Goal: Task Accomplishment & Management: Manage account settings

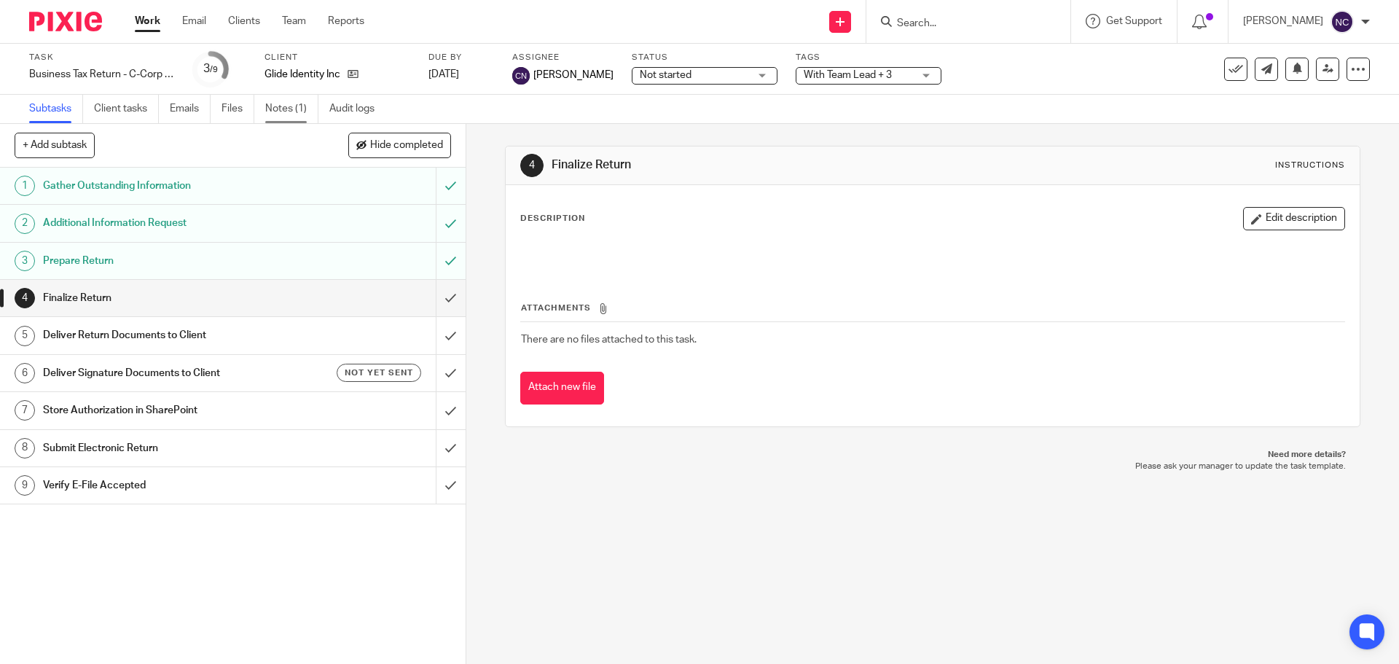
click at [273, 110] on link "Notes (1)" at bounding box center [291, 109] width 53 height 28
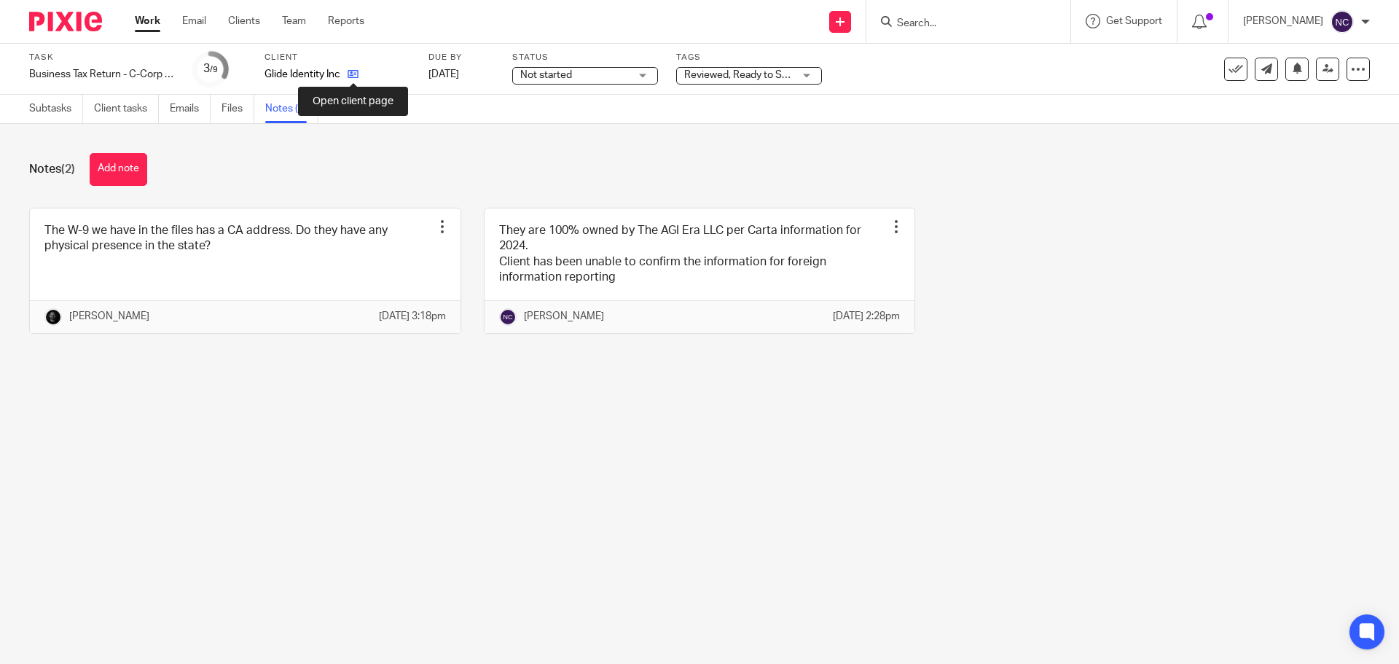
click at [354, 70] on icon at bounding box center [353, 74] width 11 height 11
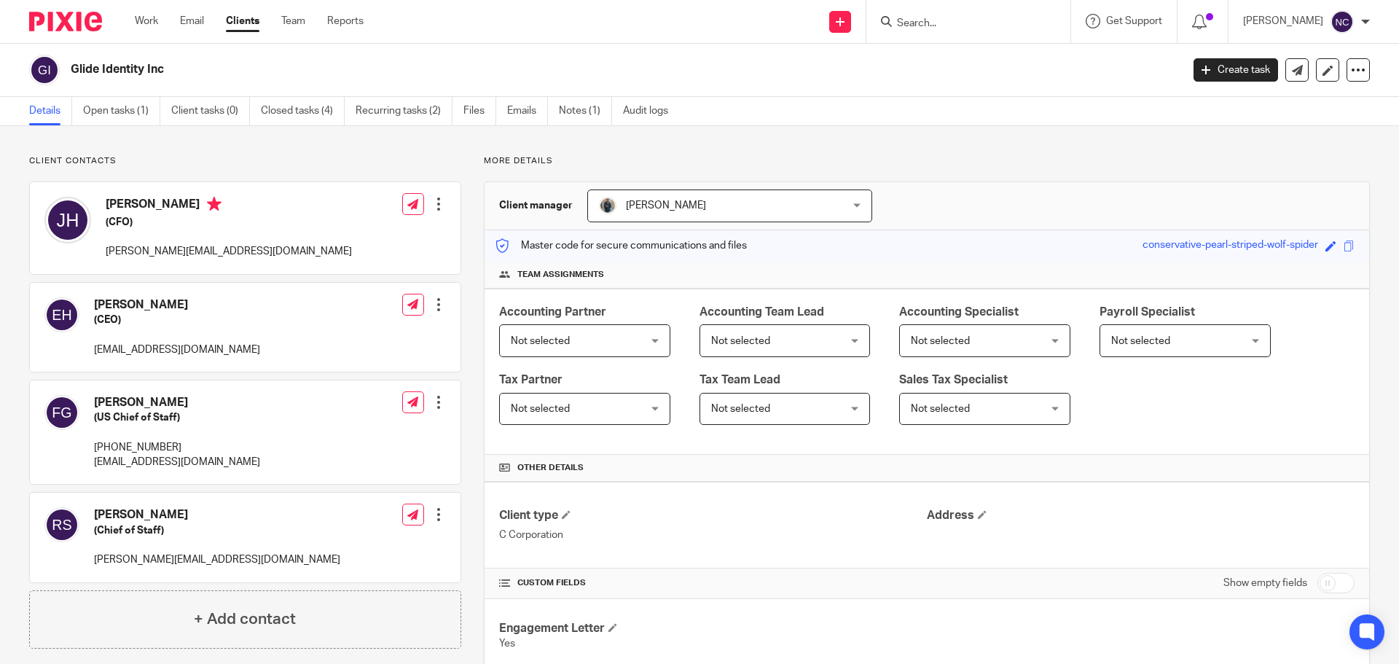
click at [157, 160] on p "Client contacts" at bounding box center [245, 161] width 432 height 12
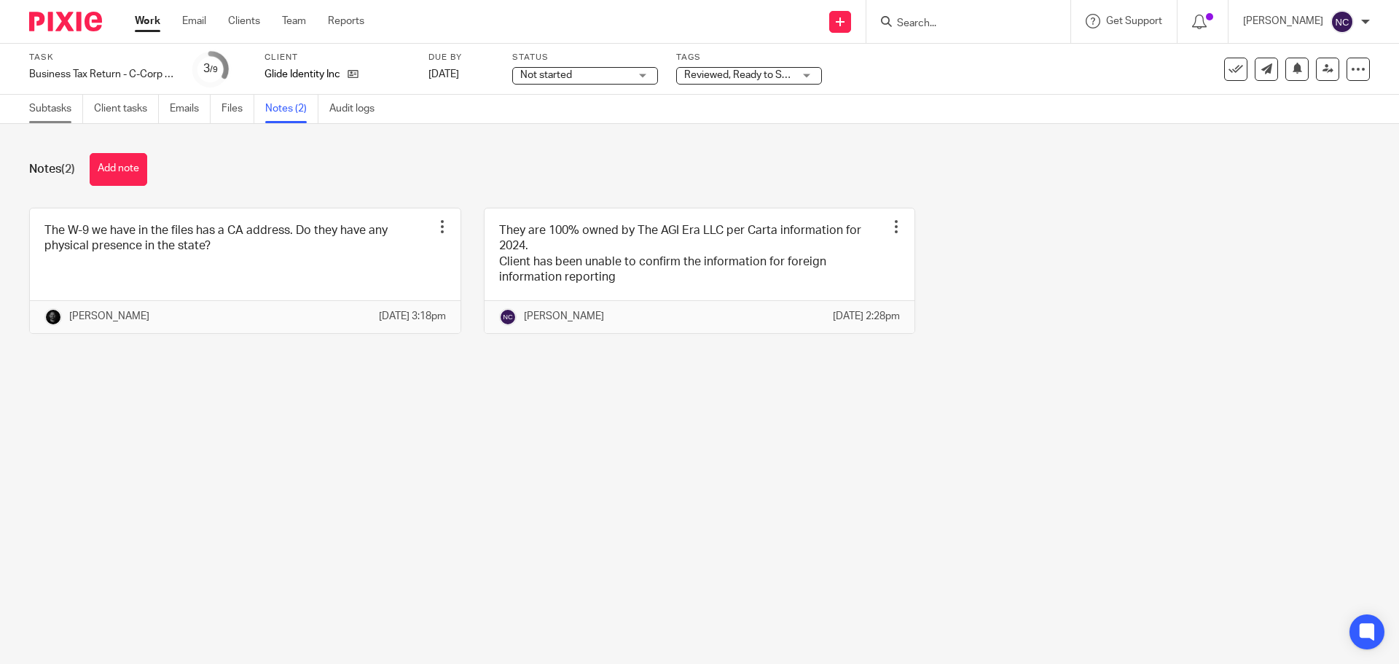
click at [44, 113] on link "Subtasks" at bounding box center [56, 109] width 54 height 28
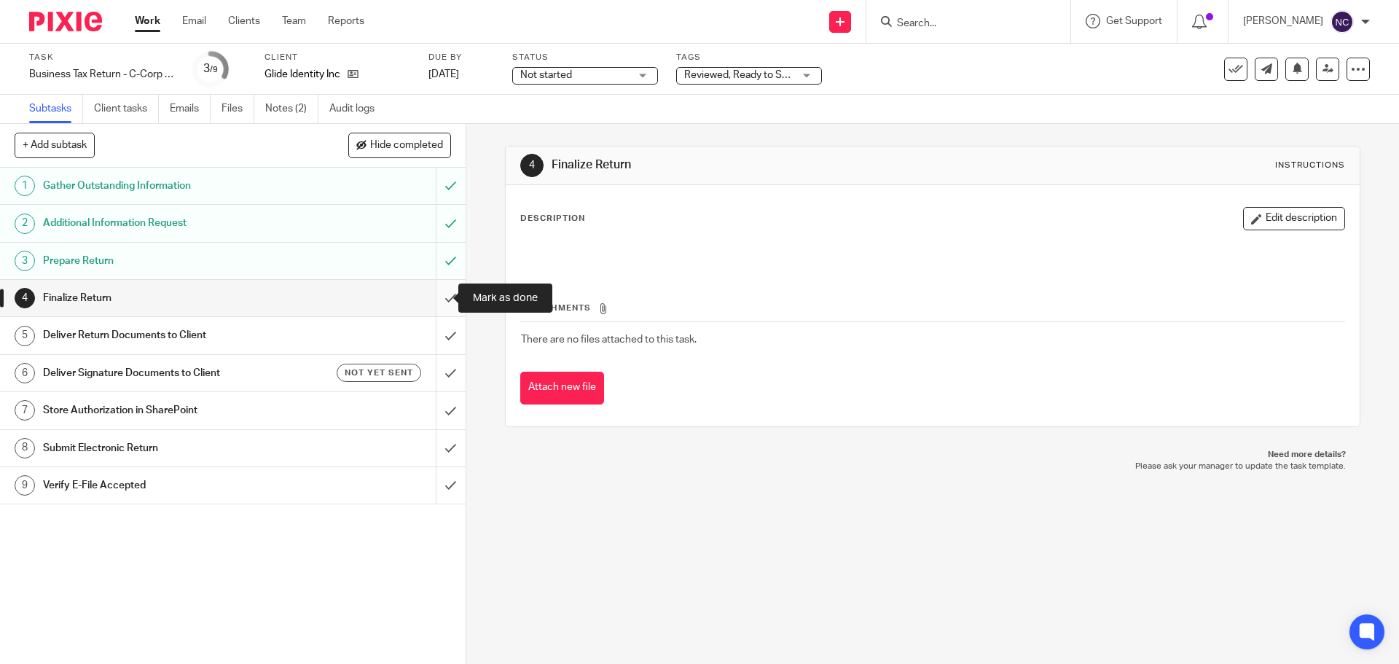
click at [439, 293] on input "submit" at bounding box center [233, 298] width 466 height 36
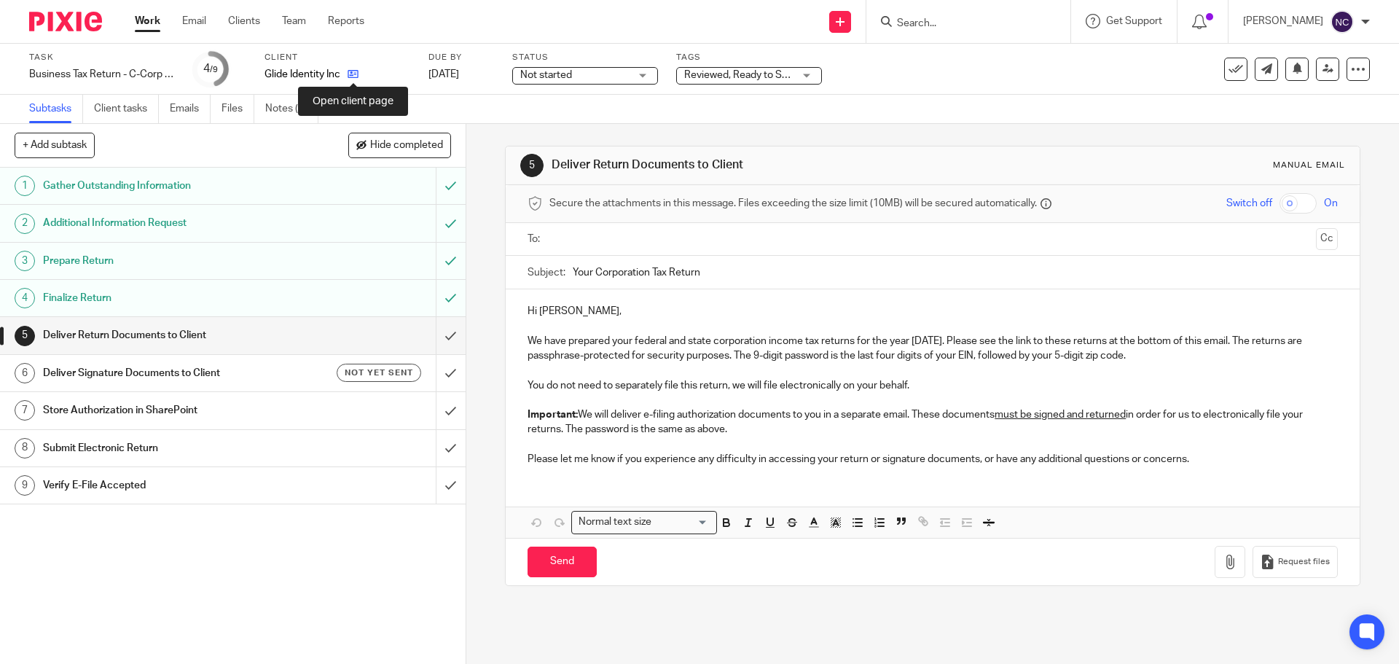
click at [356, 74] on icon at bounding box center [353, 74] width 11 height 11
click at [565, 310] on p "Hi Jacob," at bounding box center [933, 311] width 810 height 15
click at [589, 240] on input "text" at bounding box center [932, 239] width 755 height 17
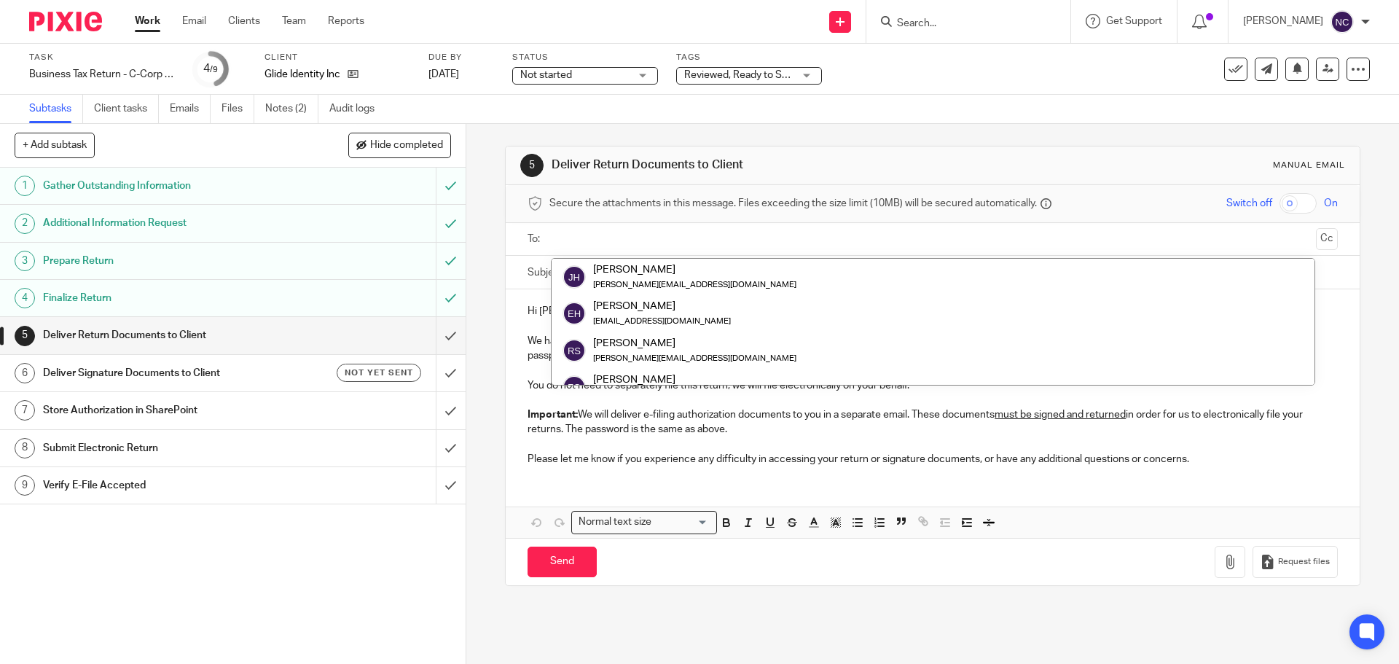
click at [1280, 201] on input "checkbox" at bounding box center [1298, 203] width 37 height 20
checkbox input "true"
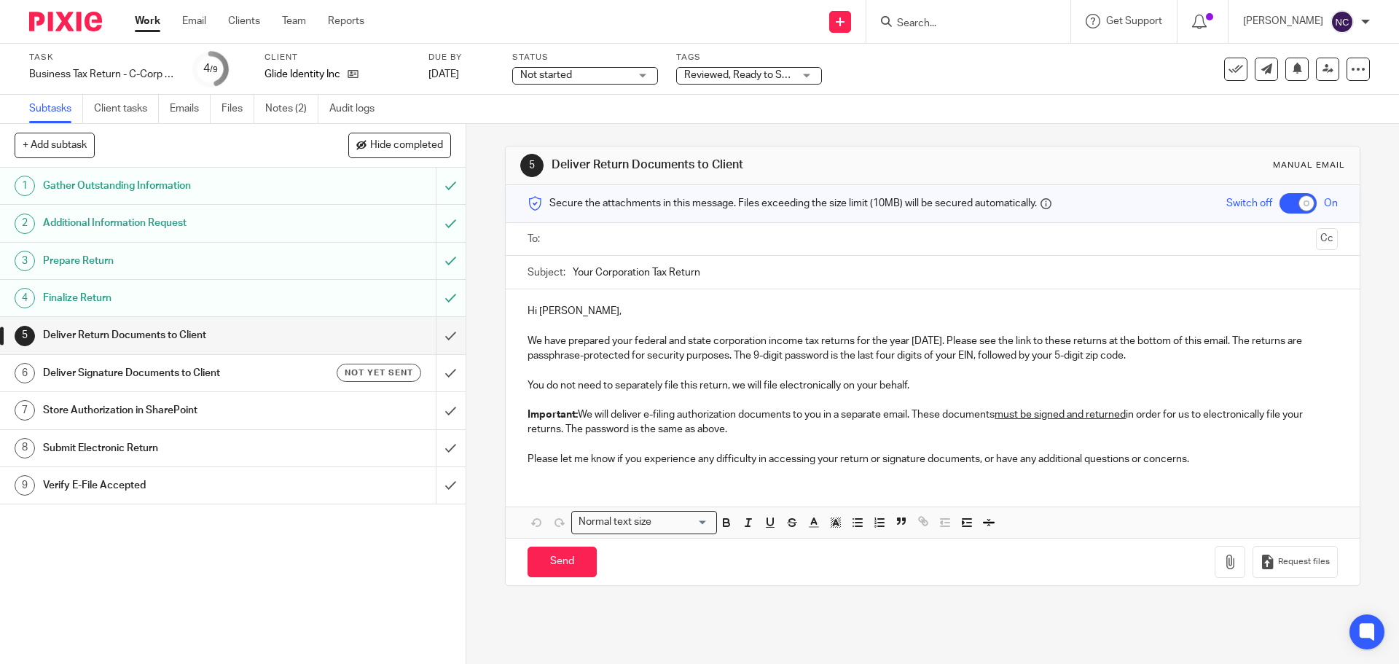
click at [1031, 241] on input "text" at bounding box center [932, 239] width 755 height 17
click at [805, 253] on input "text" at bounding box center [993, 241] width 633 height 28
click at [567, 305] on div "Hi Jacob, We have prepared your federal and state corporation income tax return…" at bounding box center [932, 386] width 853 height 188
click at [563, 308] on p "Hi Jacob," at bounding box center [933, 314] width 810 height 15
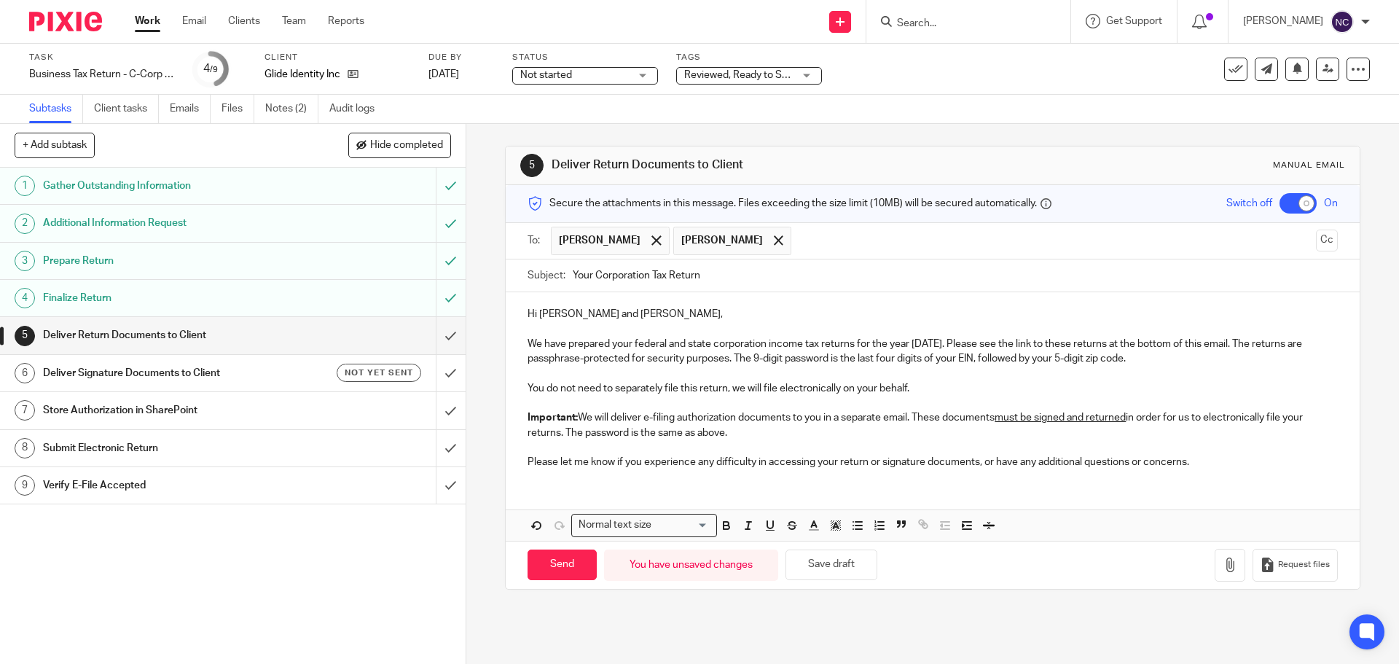
click at [1224, 457] on p "Please let me know if you experience any difficulty in accessing your return or…" at bounding box center [933, 462] width 810 height 15
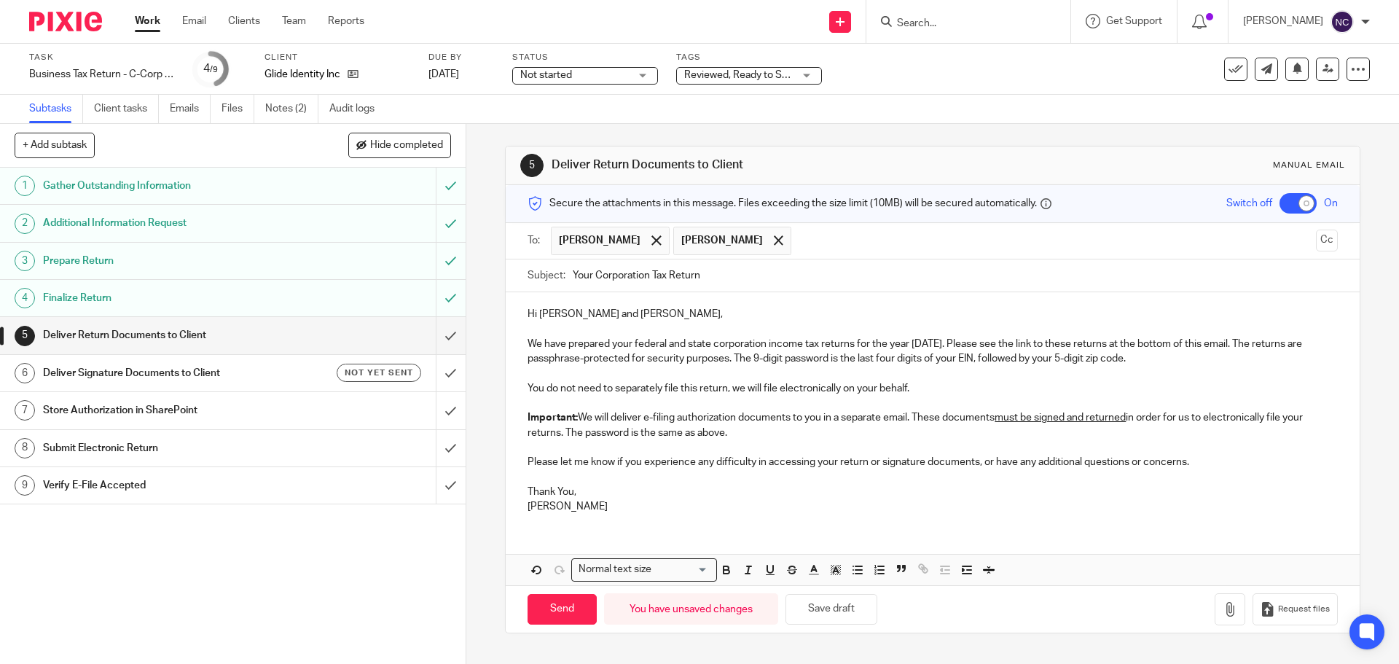
click at [626, 507] on p "[PERSON_NAME]" at bounding box center [933, 506] width 810 height 15
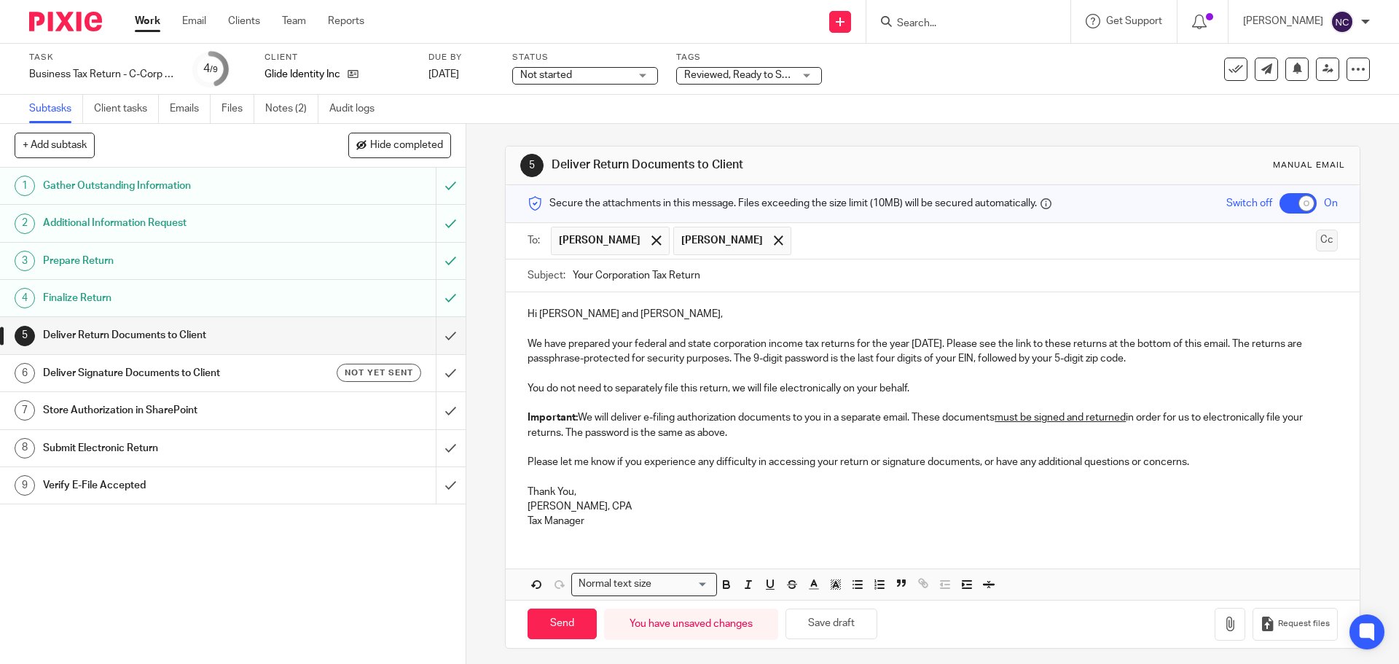
click at [1316, 247] on button "Cc" at bounding box center [1327, 241] width 22 height 22
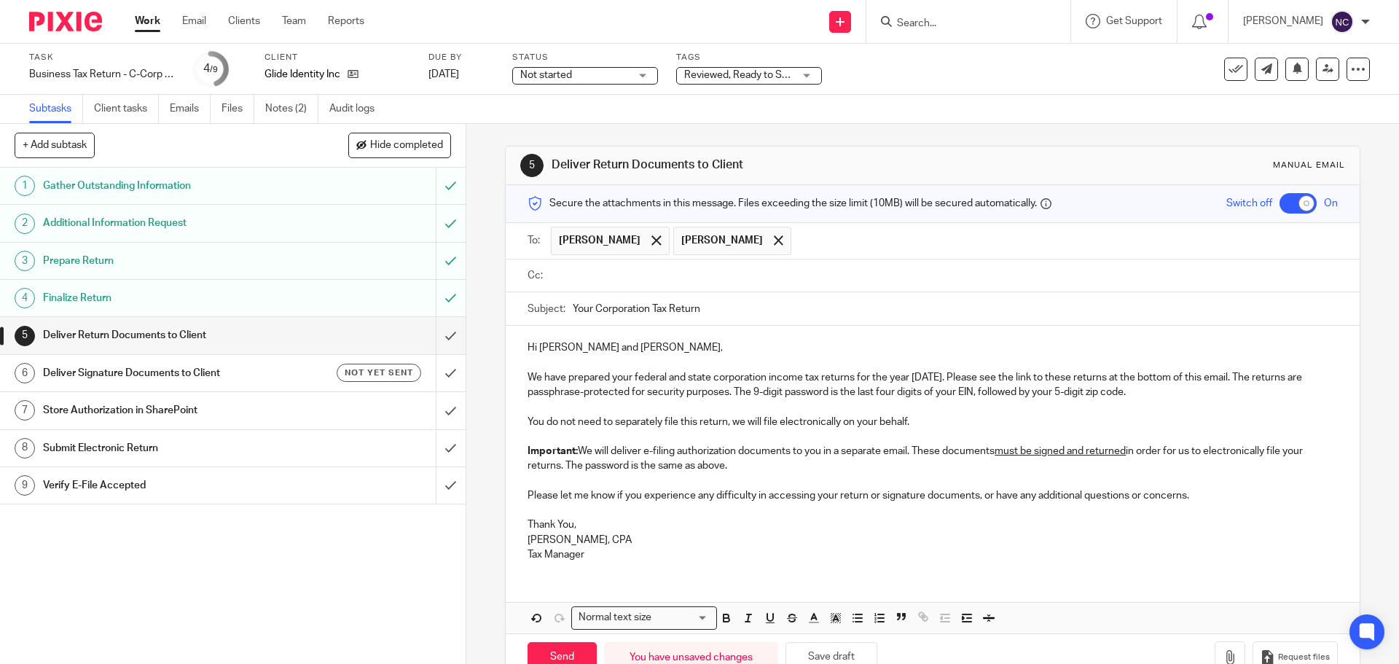
click at [677, 277] on input "text" at bounding box center [943, 275] width 777 height 17
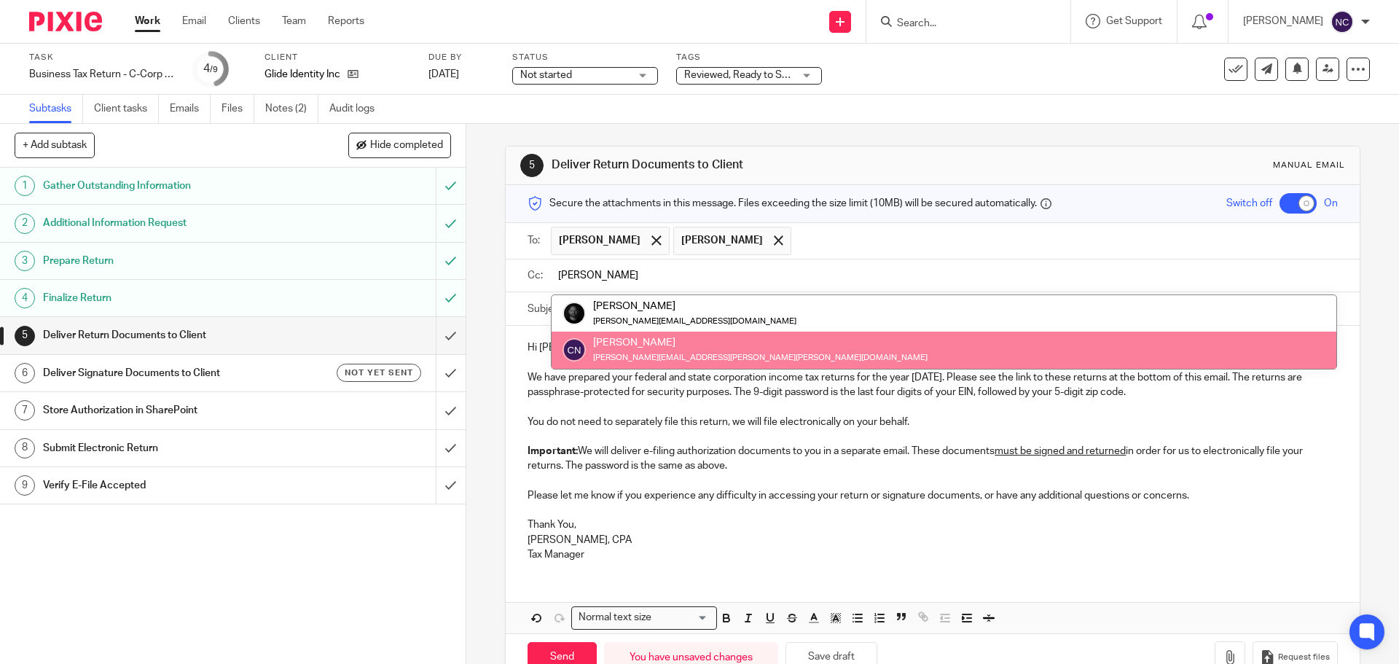
type input "chris"
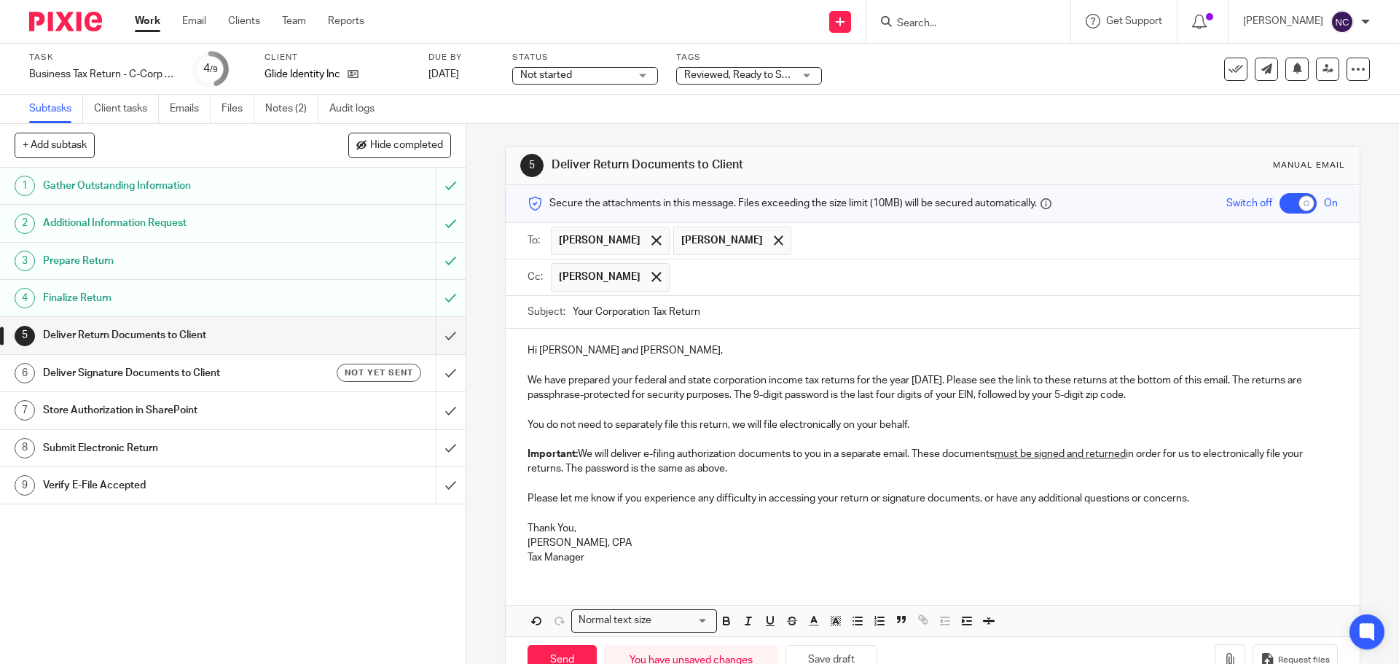
scroll to position [43, 0]
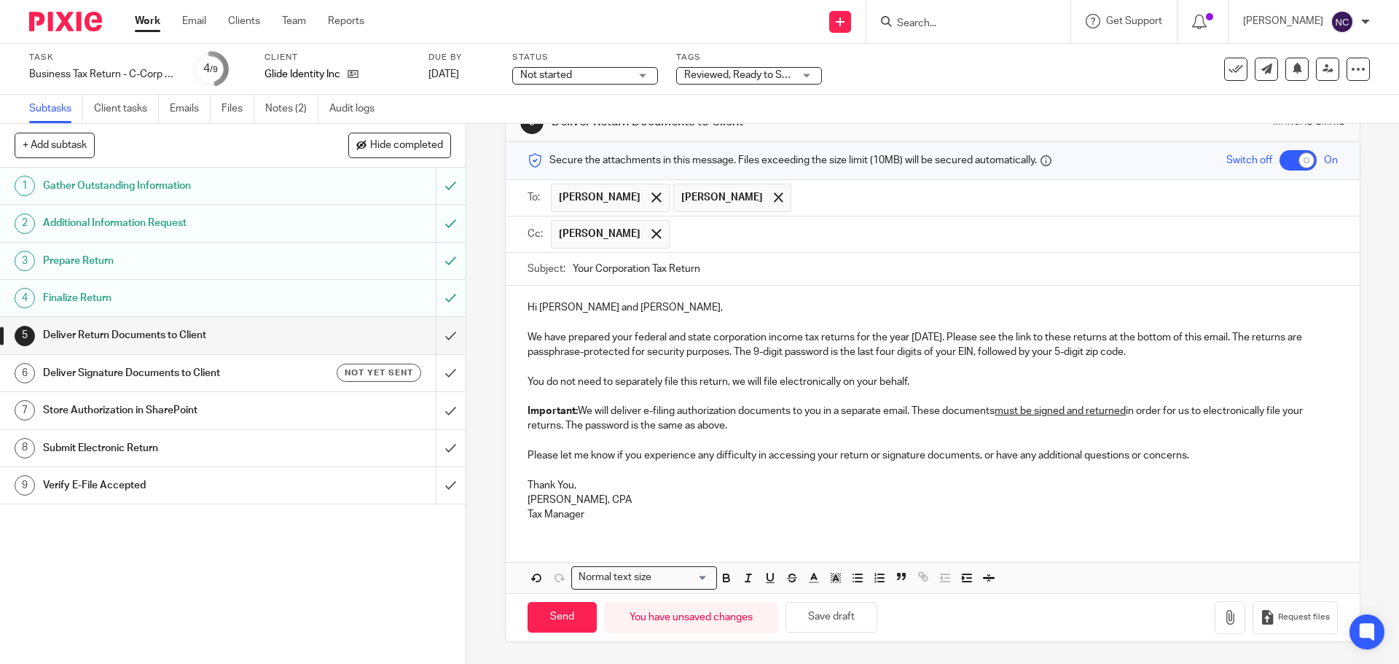
click at [612, 484] on p "Thank You," at bounding box center [933, 485] width 810 height 15
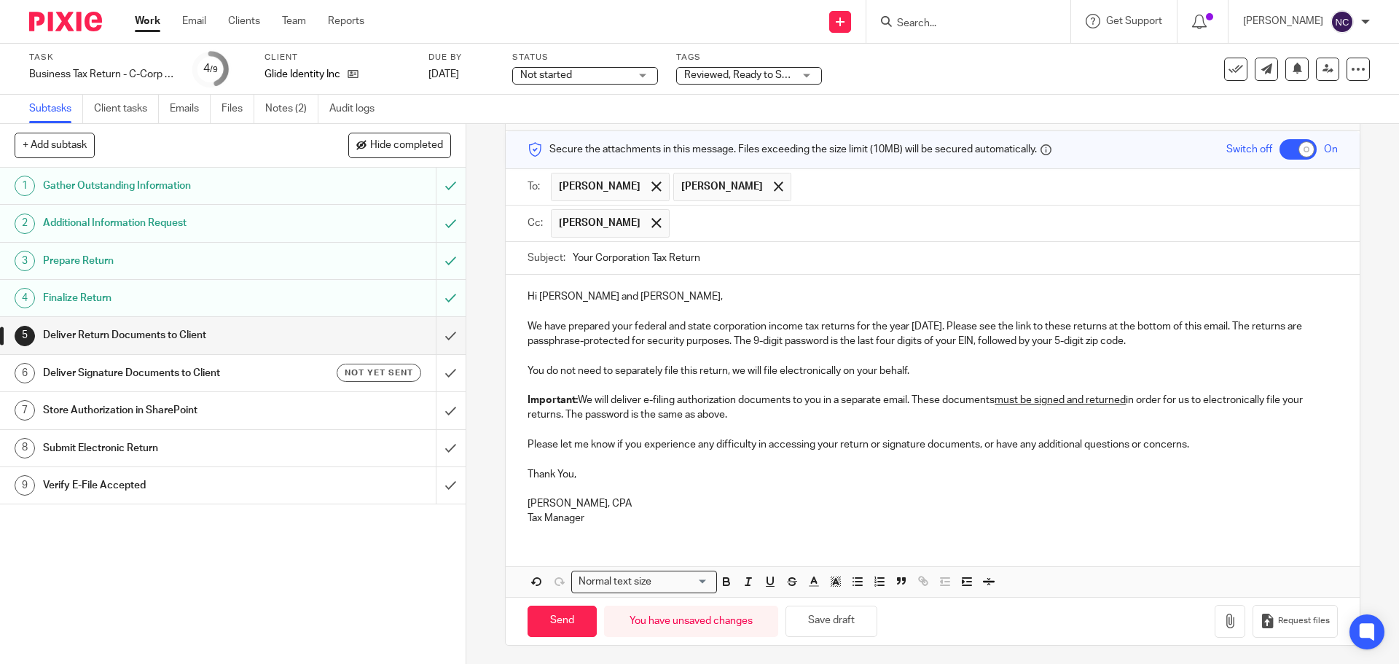
scroll to position [58, 0]
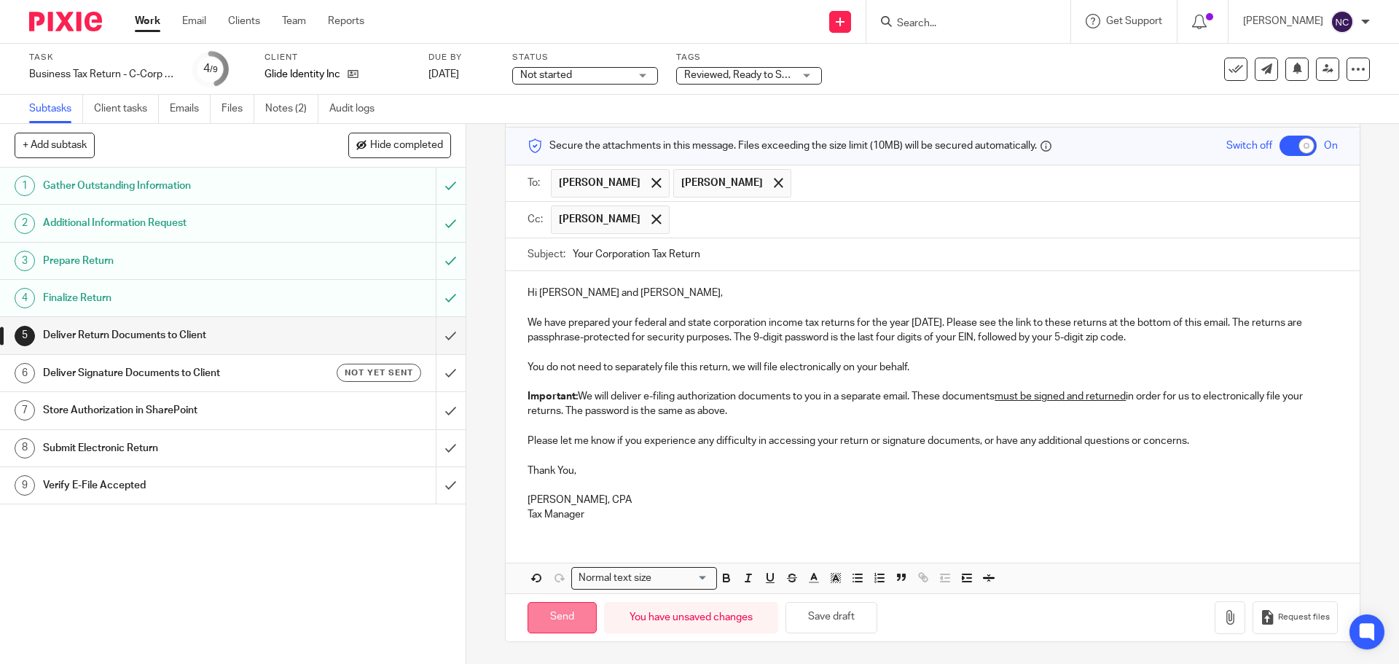
click at [565, 625] on input "Send" at bounding box center [562, 617] width 69 height 31
checkbox input "false"
type input "Sent"
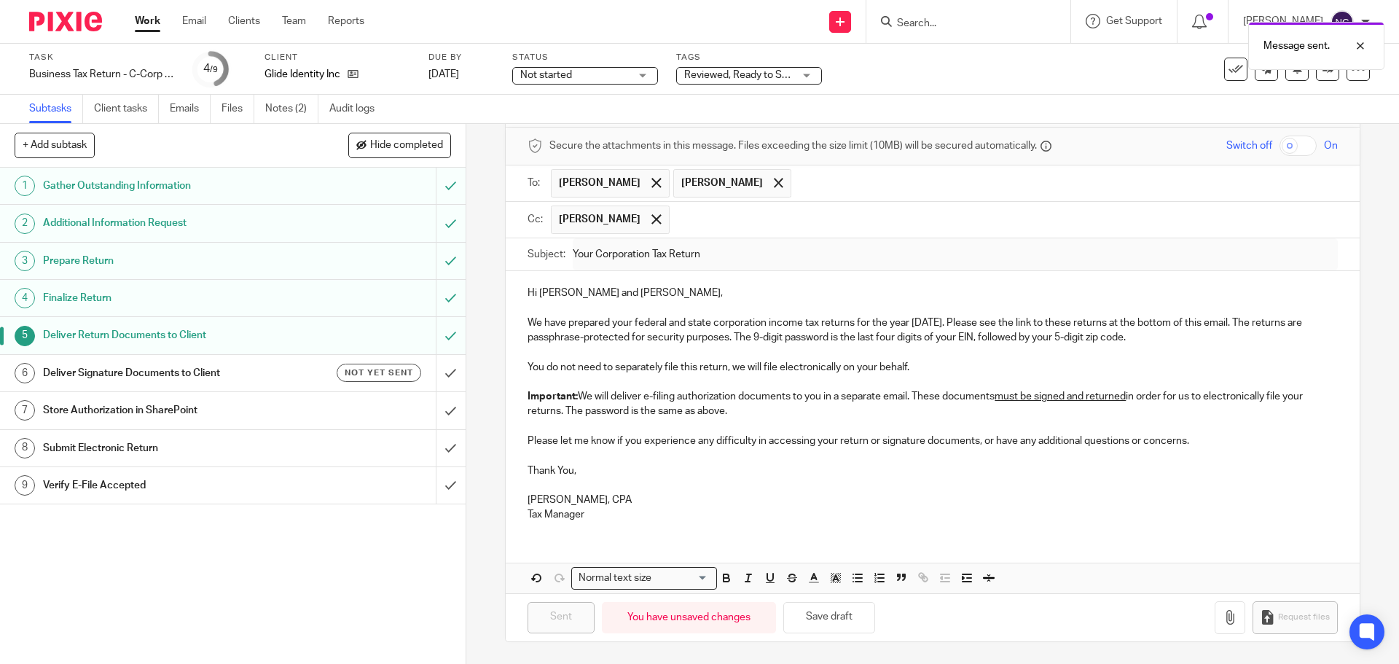
click at [271, 374] on h1 "Deliver Signature Documents to Client" at bounding box center [169, 373] width 252 height 22
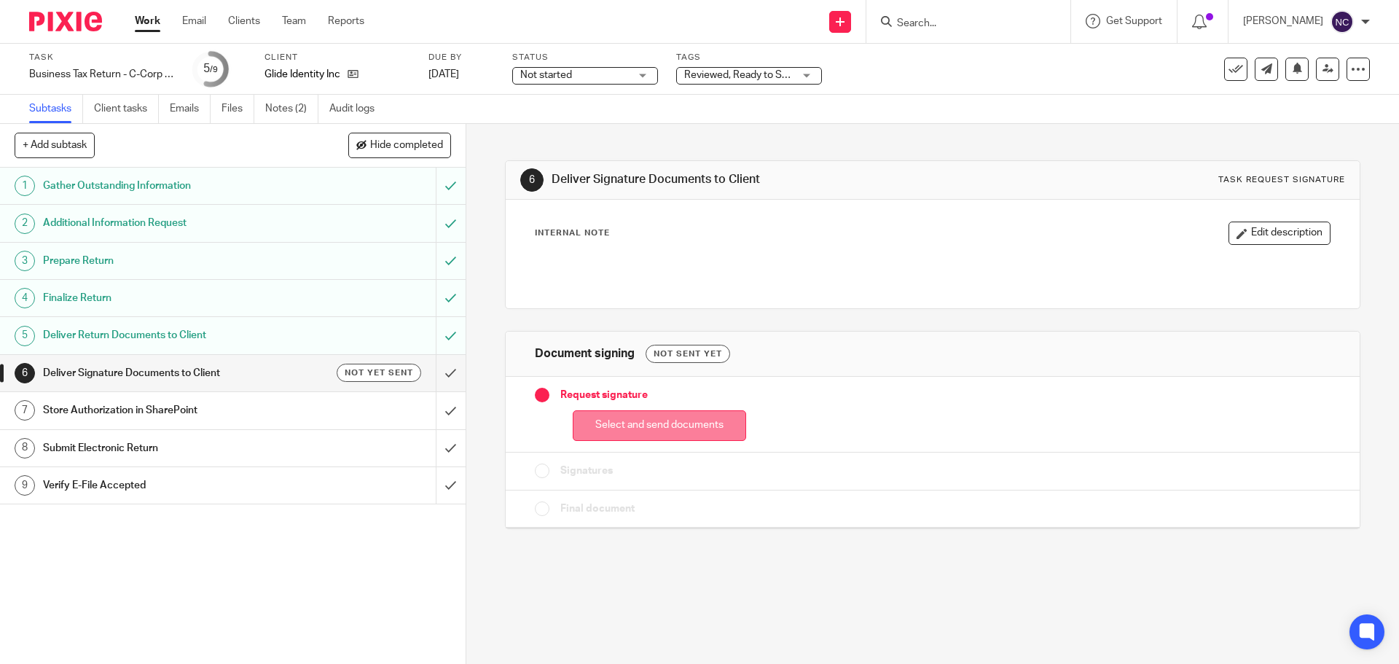
click at [667, 424] on button "Select and send documents" at bounding box center [659, 425] width 173 height 31
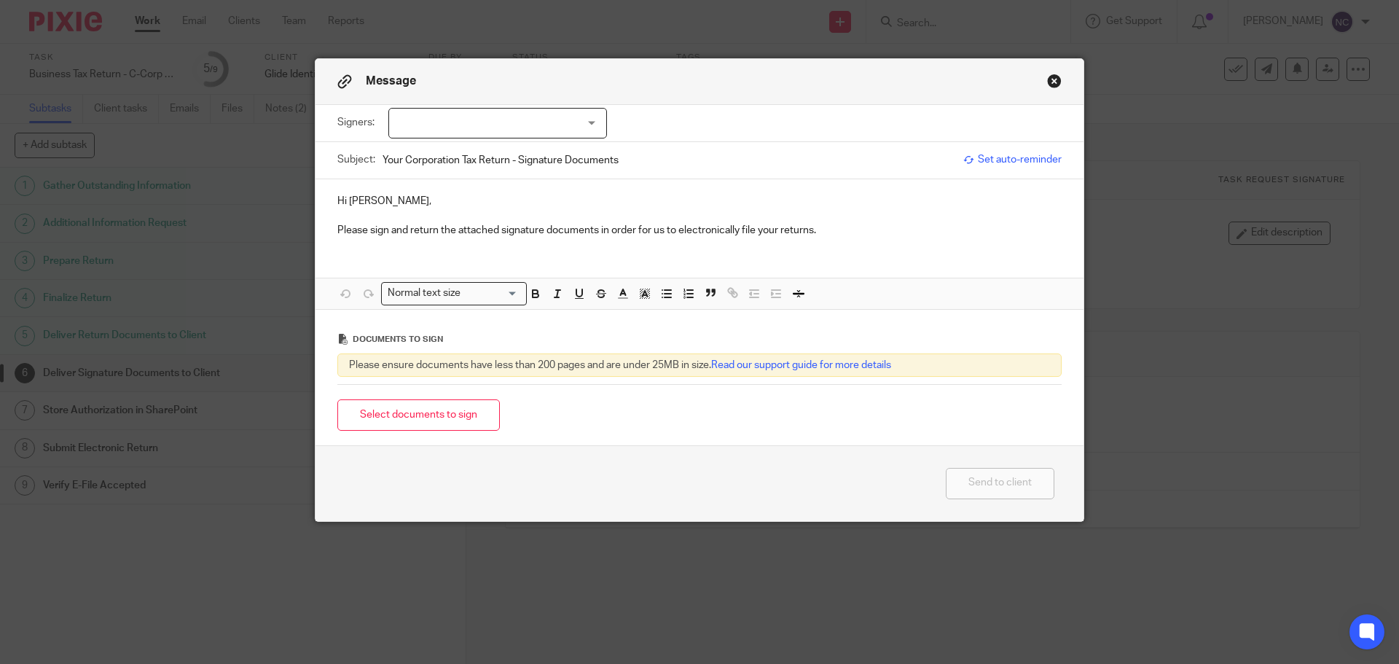
click at [532, 125] on div at bounding box center [497, 123] width 219 height 31
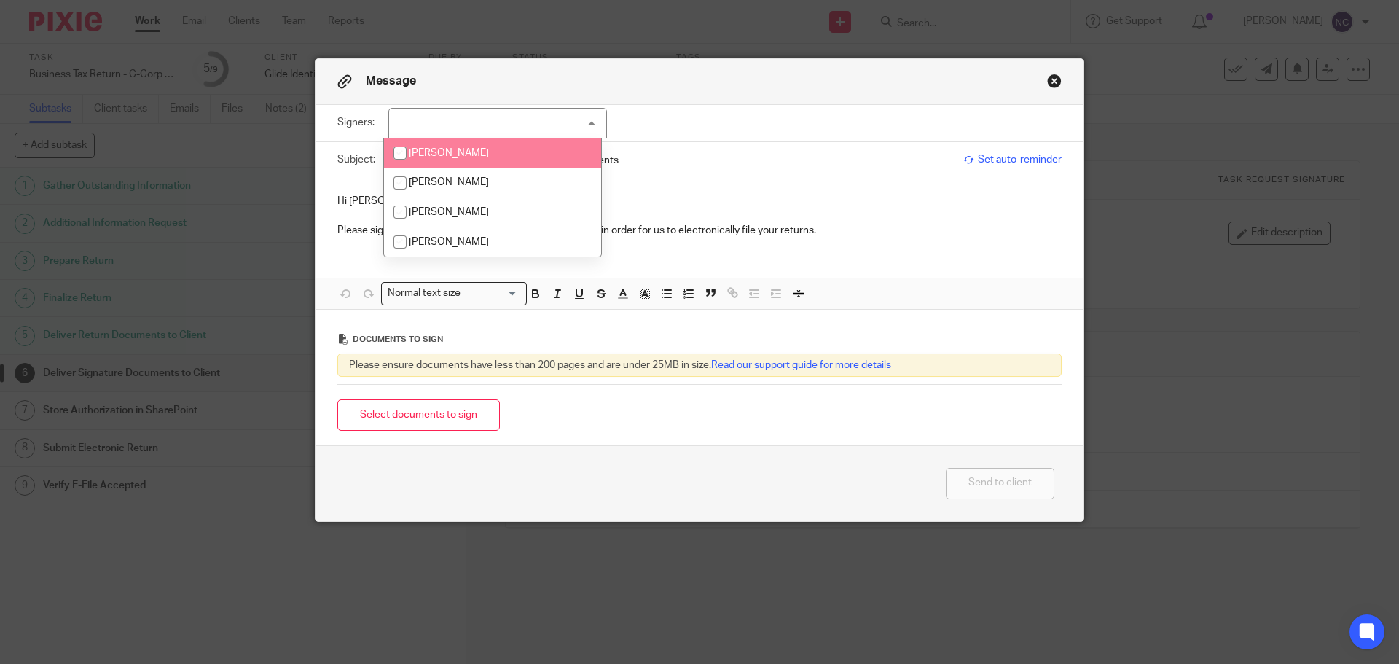
click at [472, 155] on span "Jacob Hamilton" at bounding box center [449, 153] width 80 height 10
checkbox input "true"
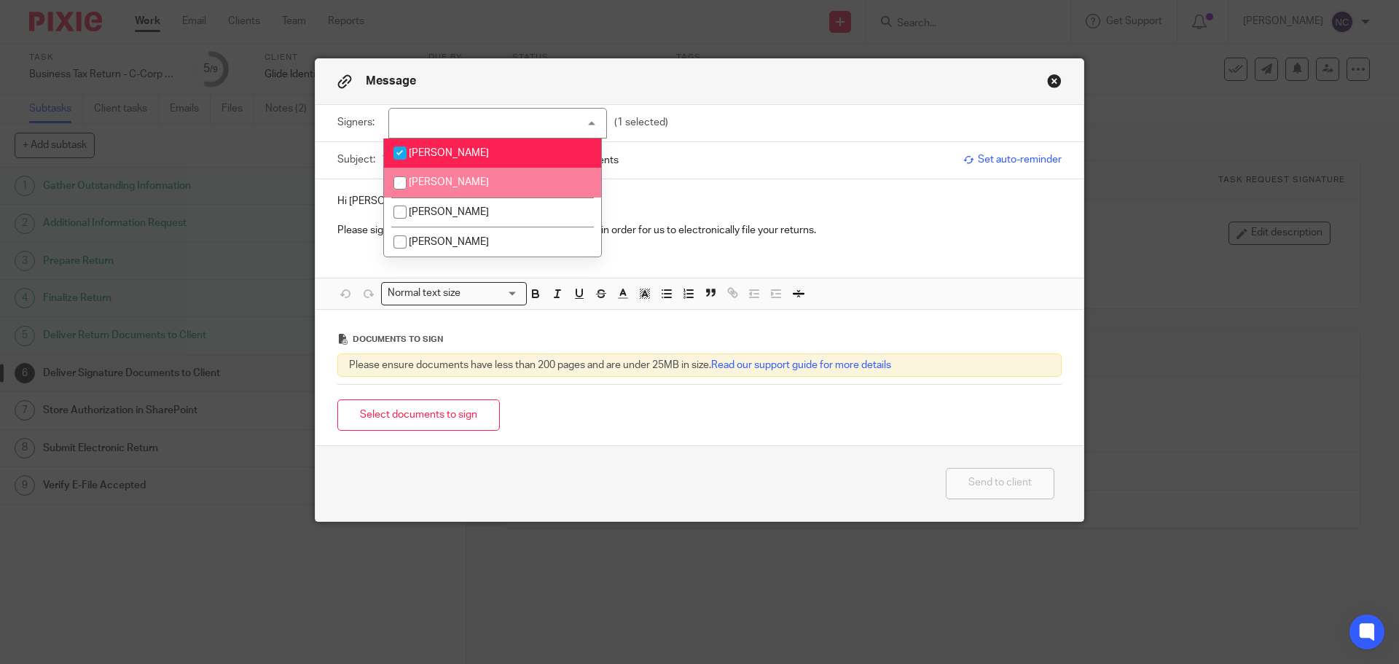
click at [429, 181] on span "Eran Haggiag" at bounding box center [449, 182] width 80 height 10
checkbox input "true"
click at [781, 88] on div "Message" at bounding box center [700, 82] width 768 height 46
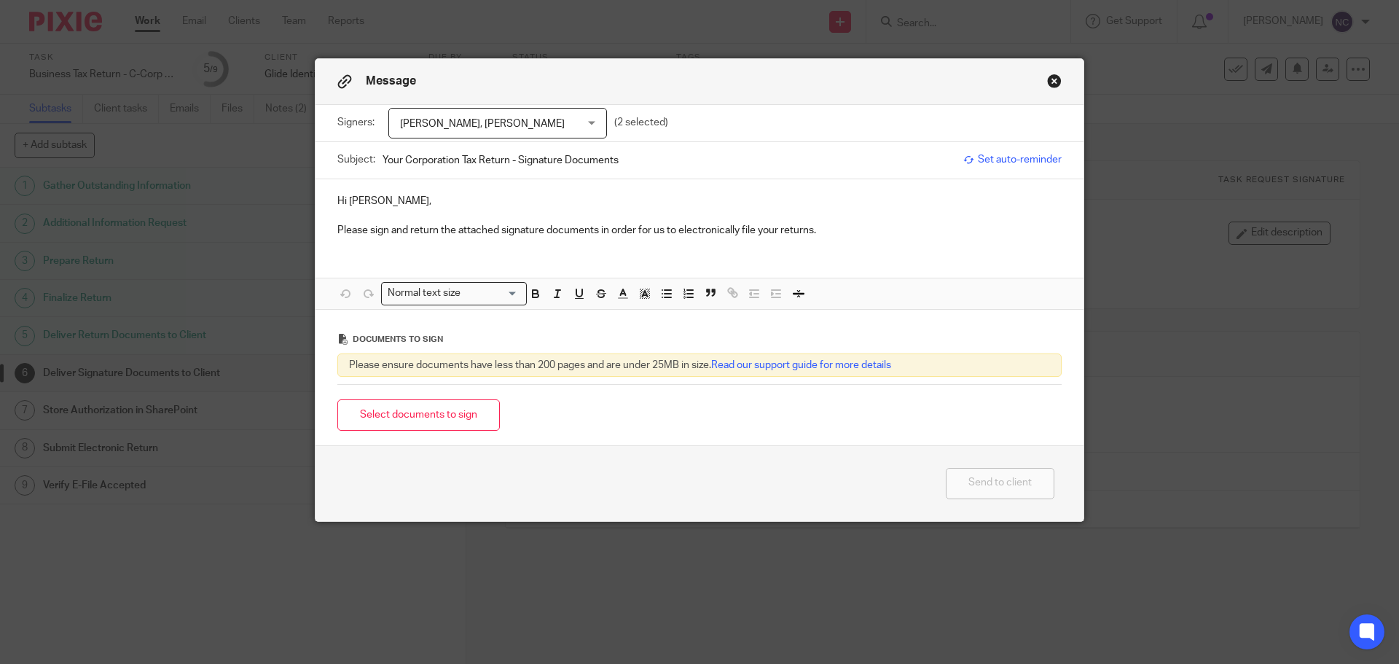
click at [360, 200] on p "Hi Jacob," at bounding box center [699, 201] width 724 height 15
click at [373, 198] on p "Hi Jacob," at bounding box center [699, 201] width 724 height 15
click at [864, 232] on p "Please sign and return the attached signature documents in order for us to elec…" at bounding box center [699, 230] width 724 height 15
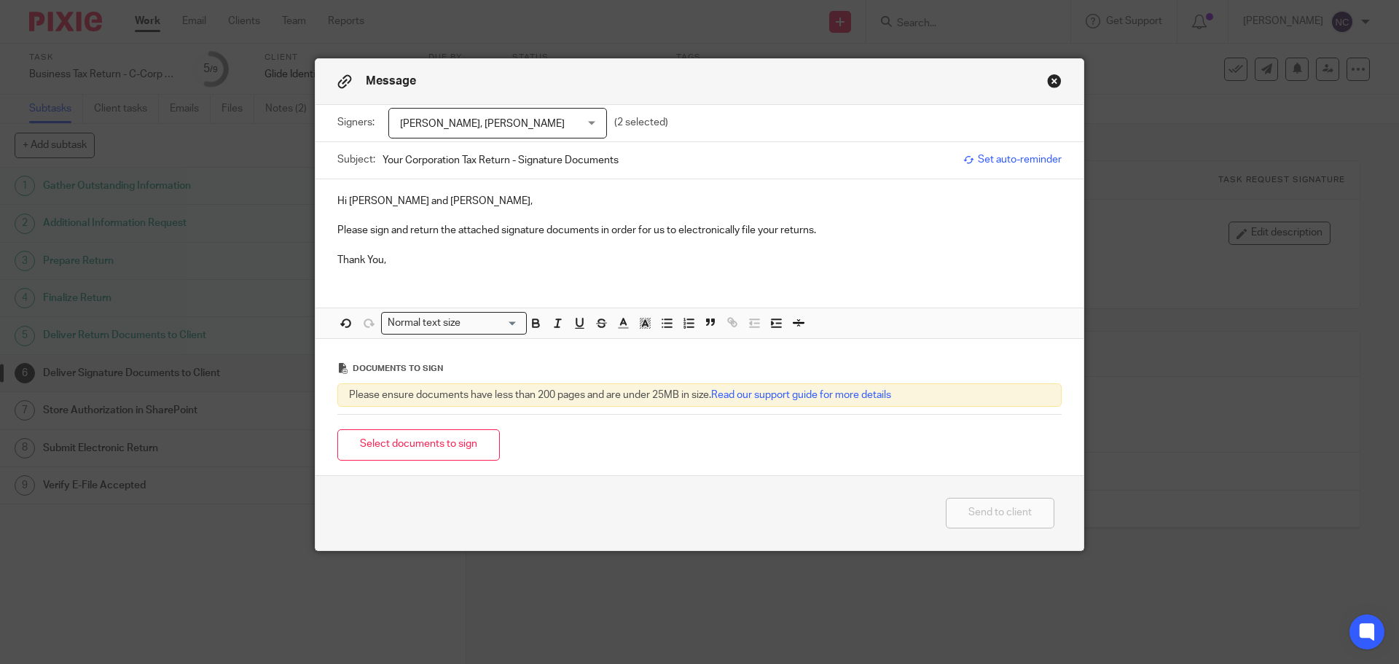
click at [435, 465] on div "Select documents to sign" at bounding box center [699, 445] width 724 height 46
click at [451, 453] on button "Select documents to sign" at bounding box center [418, 444] width 163 height 31
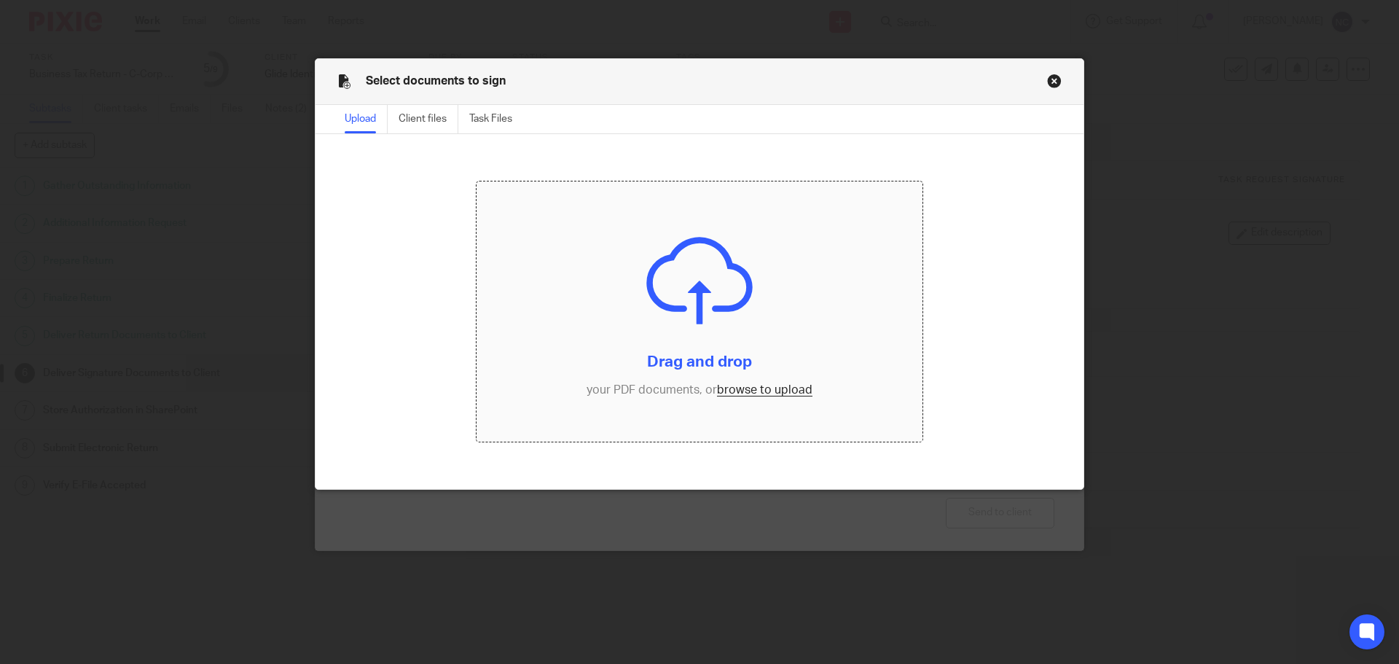
click at [768, 390] on input "file" at bounding box center [700, 311] width 447 height 261
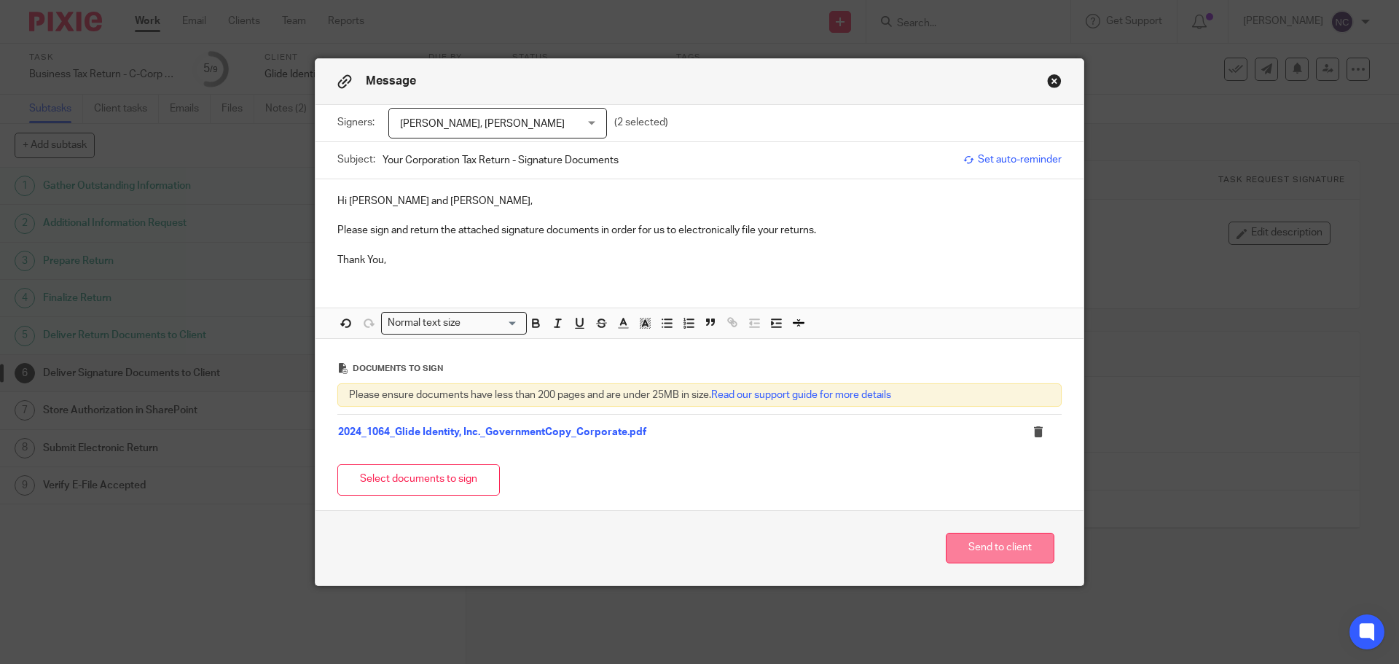
click at [977, 543] on button "Send to client" at bounding box center [1000, 548] width 109 height 31
